Goal: Transaction & Acquisition: Purchase product/service

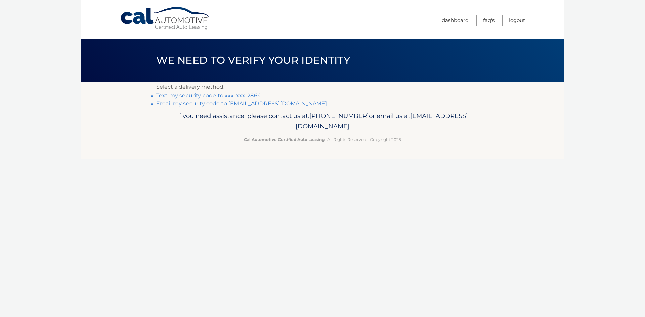
click at [238, 96] on link "Text my security code to xxx-xxx-2864" at bounding box center [208, 95] width 105 height 6
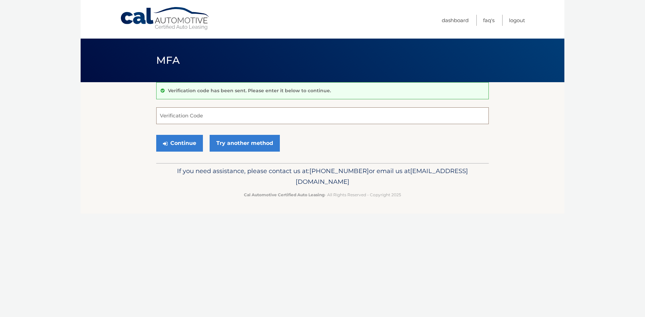
click at [241, 117] on input "Verification Code" at bounding box center [322, 115] width 332 height 17
type input "489234"
click at [185, 143] on button "Continue" at bounding box center [179, 143] width 47 height 17
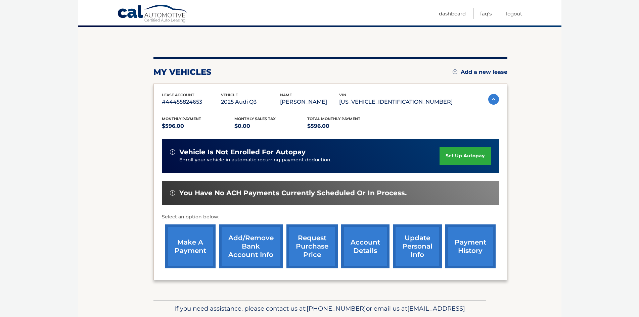
scroll to position [67, 0]
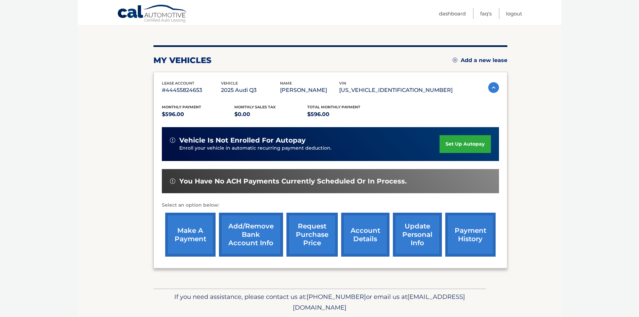
click at [194, 232] on link "make a payment" at bounding box center [190, 235] width 50 height 44
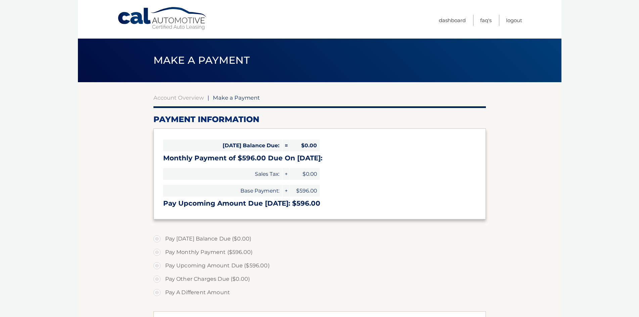
select select "MGY0MWVjNWItMTUyYS00Yzk4LWI1ZGYtNGIzMzNkNmU3NDky"
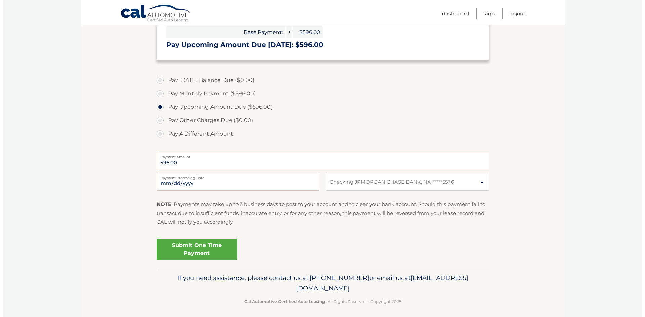
scroll to position [163, 0]
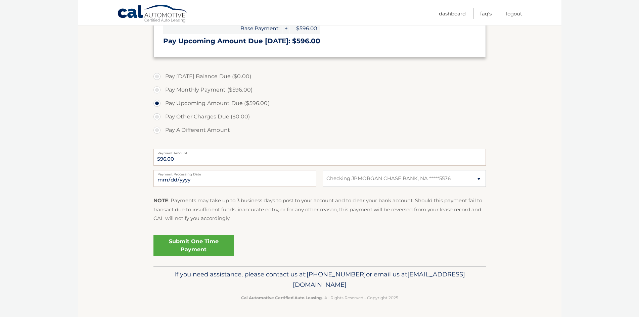
click at [207, 242] on link "Submit One Time Payment" at bounding box center [193, 245] width 81 height 21
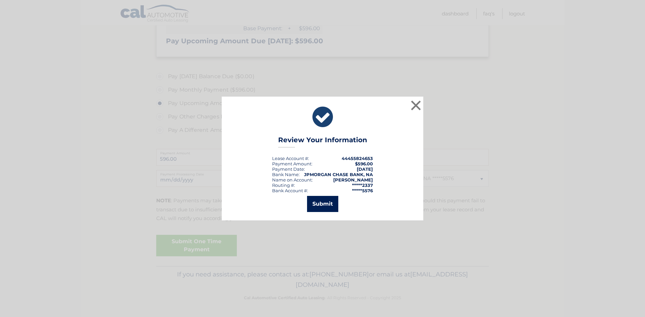
click at [318, 205] on button "Submit" at bounding box center [322, 204] width 31 height 16
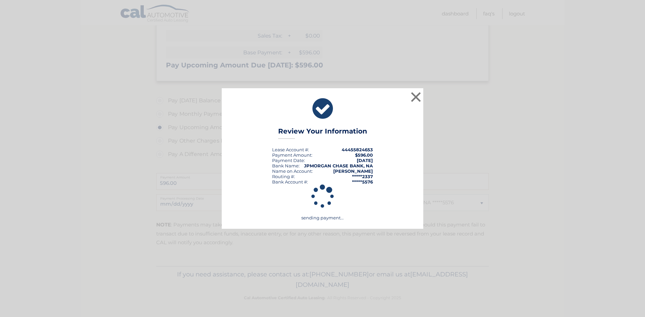
scroll to position [138, 0]
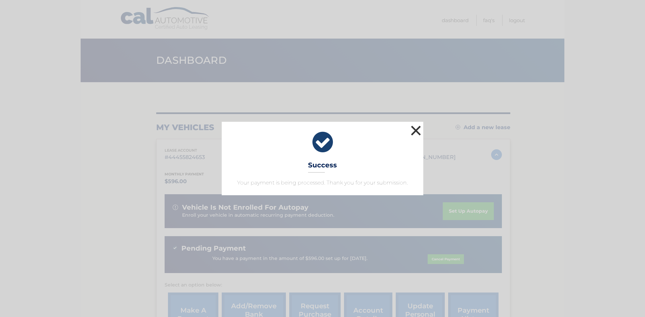
click at [413, 133] on button "×" at bounding box center [415, 130] width 13 height 13
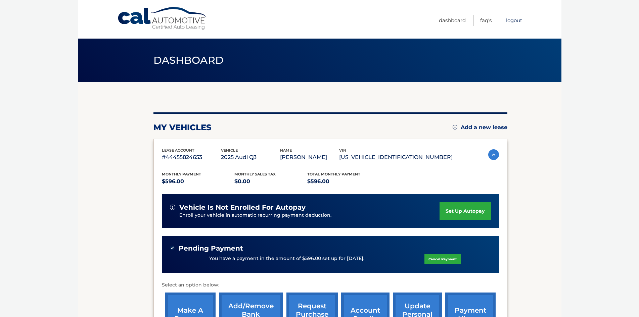
click at [509, 21] on link "Logout" at bounding box center [514, 20] width 16 height 11
